Goal: Information Seeking & Learning: Learn about a topic

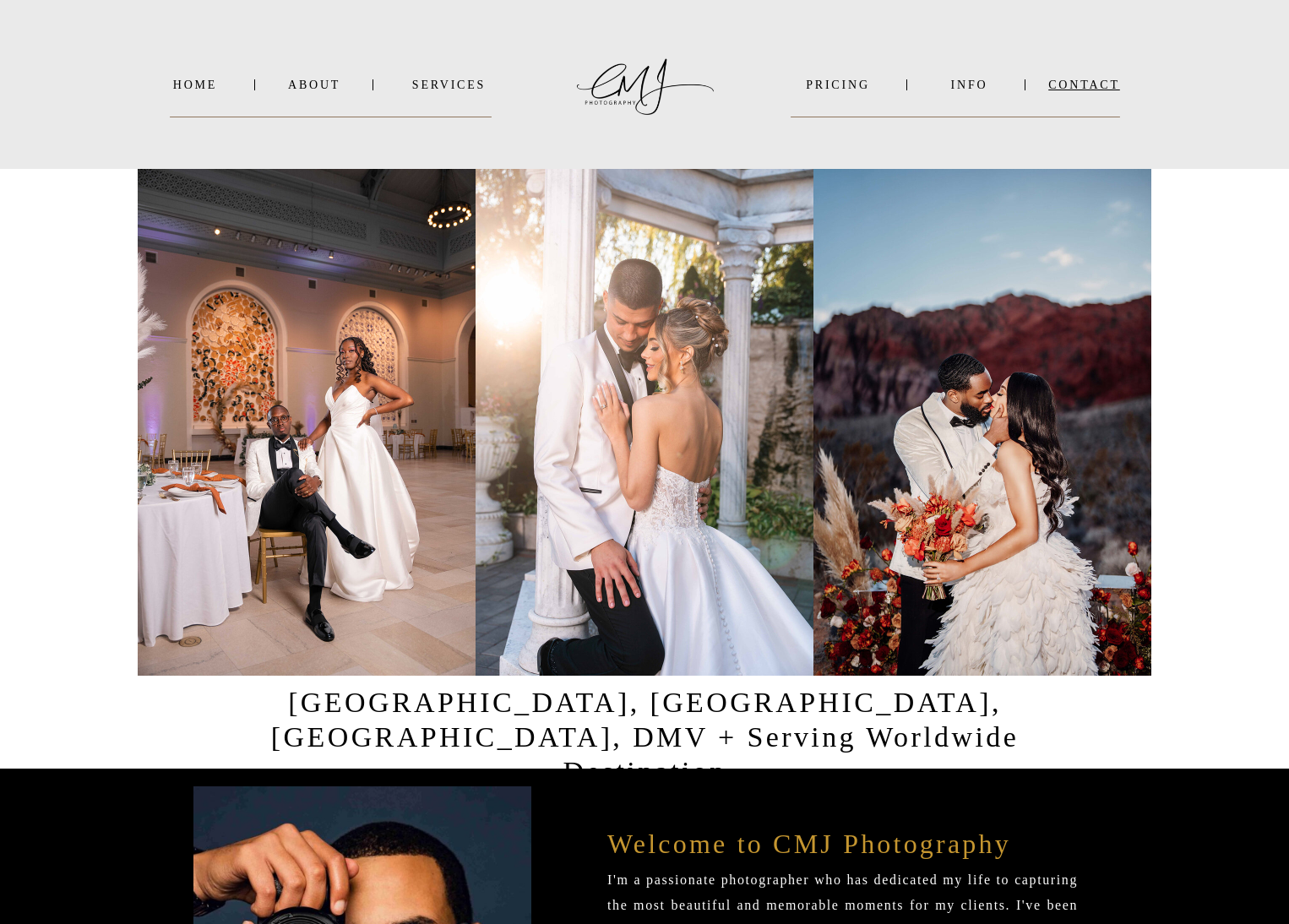
click at [1094, 91] on nav "Contact" at bounding box center [1084, 84] width 72 height 13
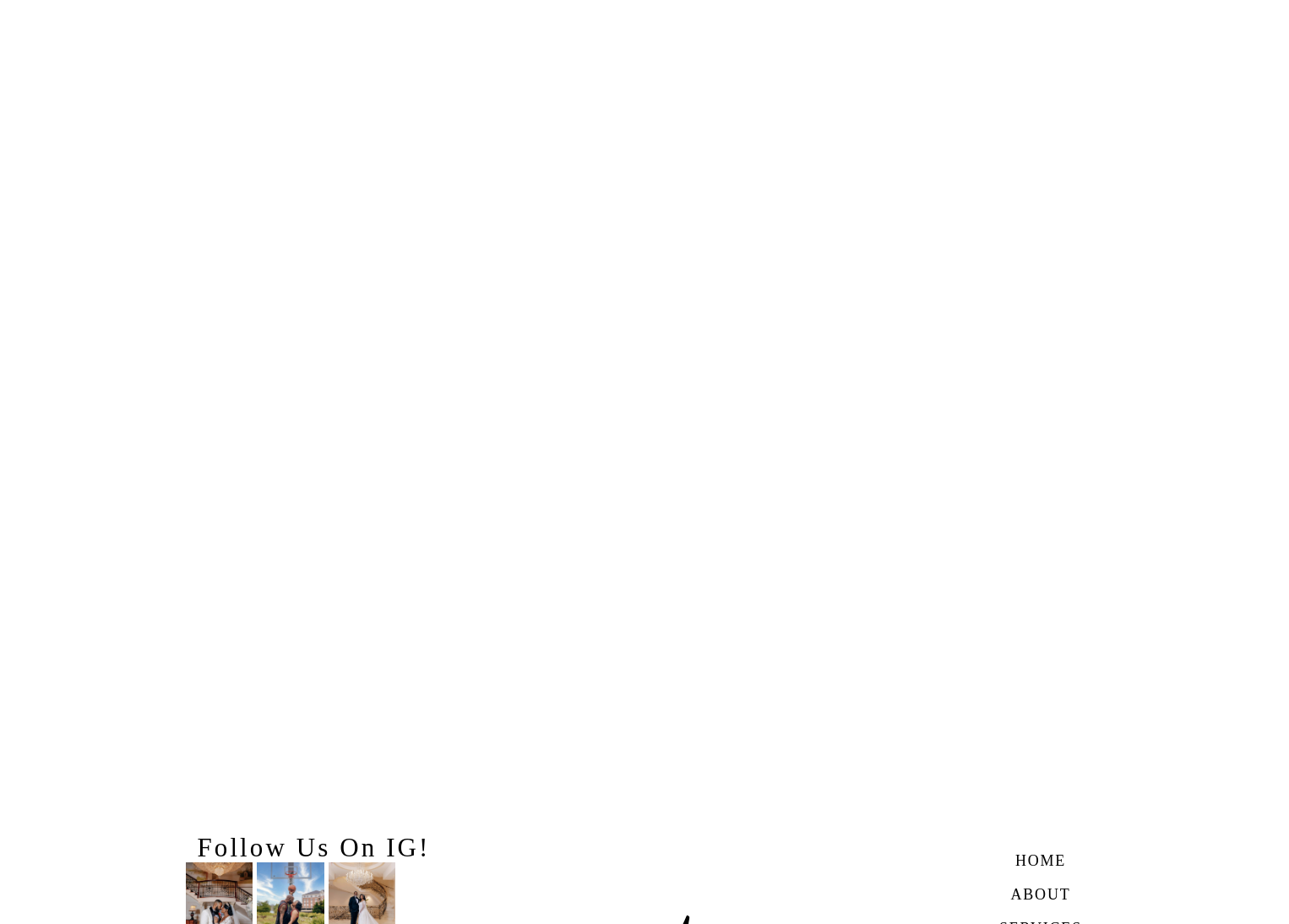
scroll to position [2201, 0]
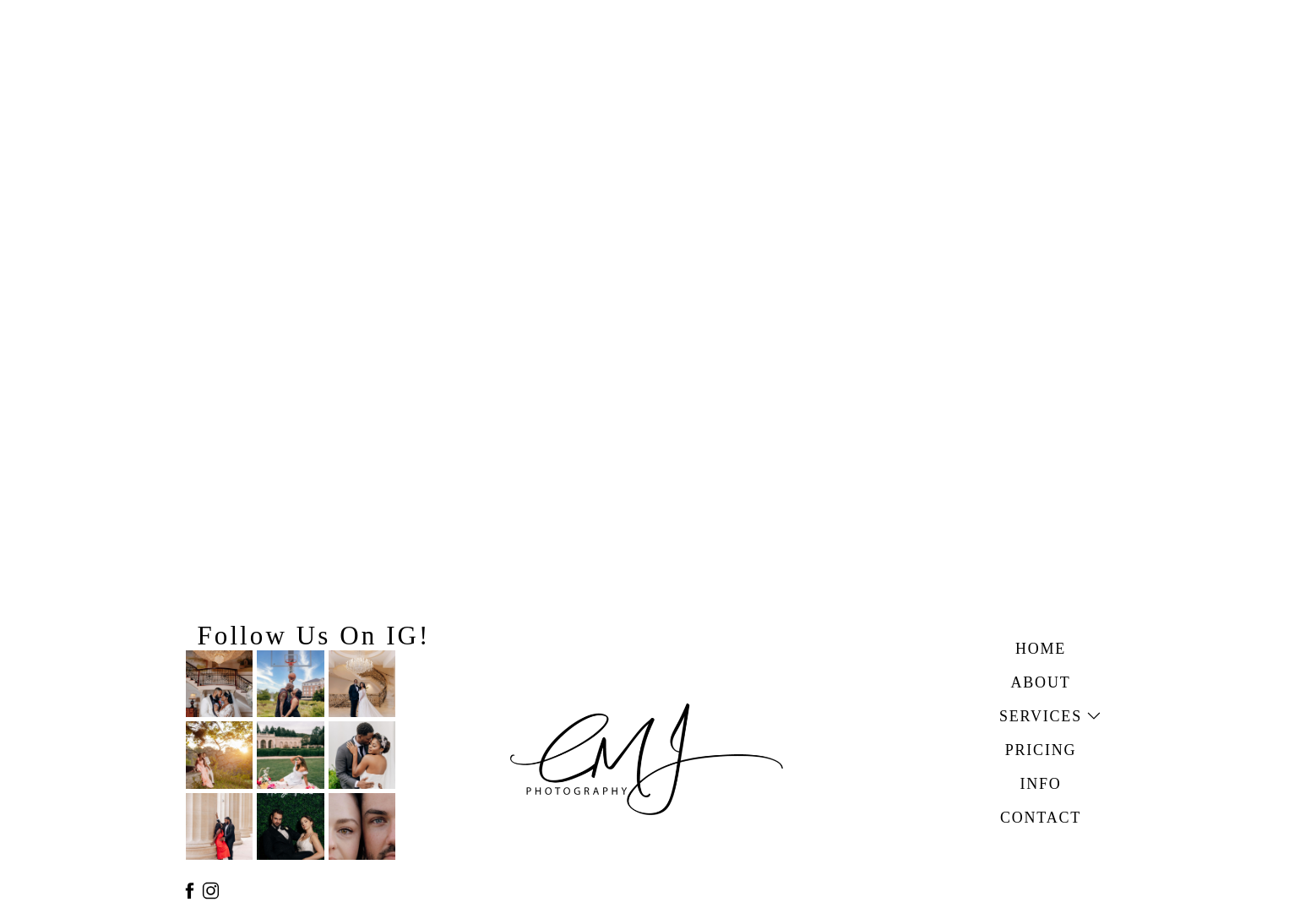
click at [1046, 751] on h3 "Pricing" at bounding box center [1041, 747] width 117 height 19
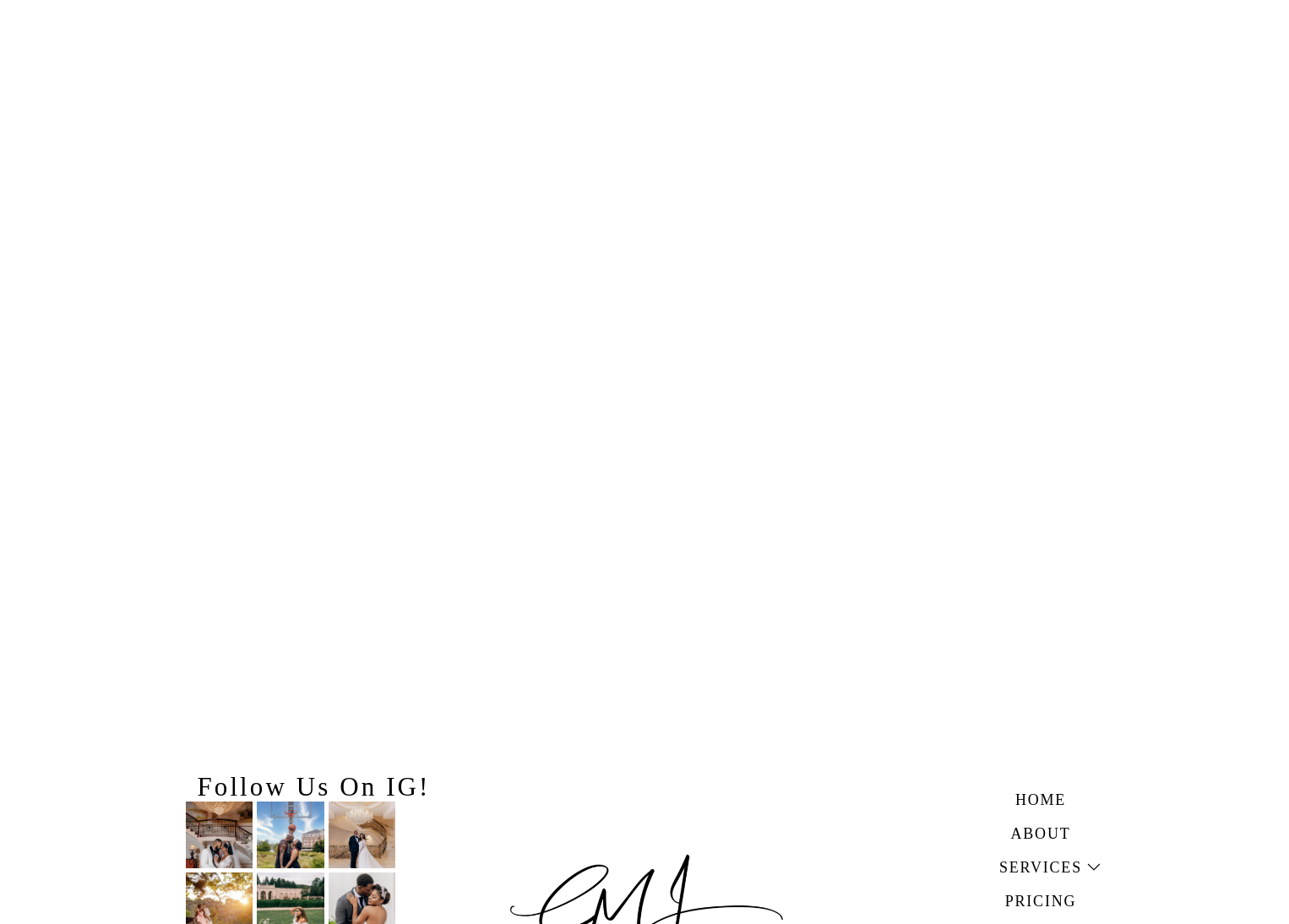
scroll to position [3563, 0]
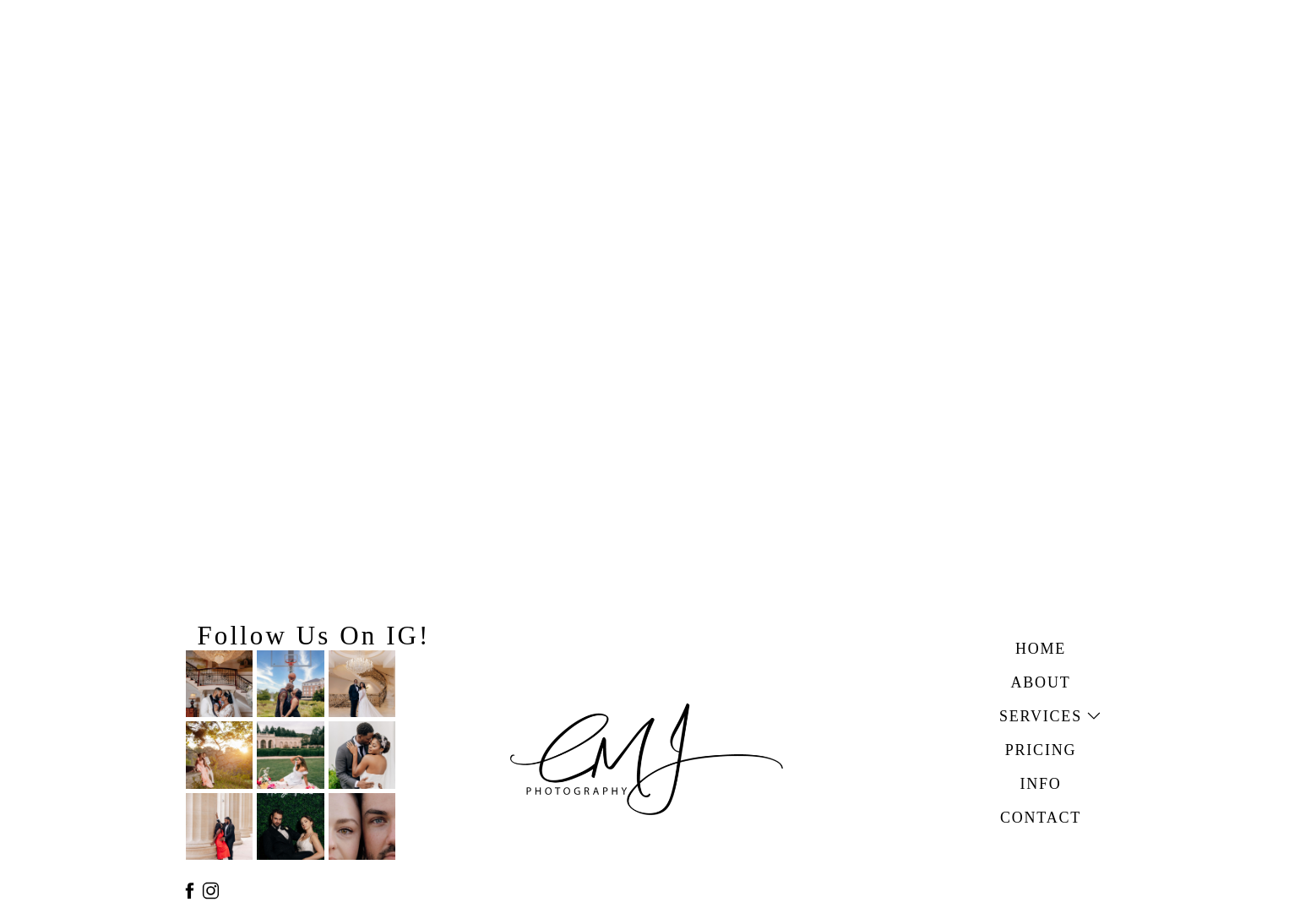
click at [1047, 689] on h3 "About" at bounding box center [1041, 680] width 117 height 19
